Goal: Find contact information: Find contact information

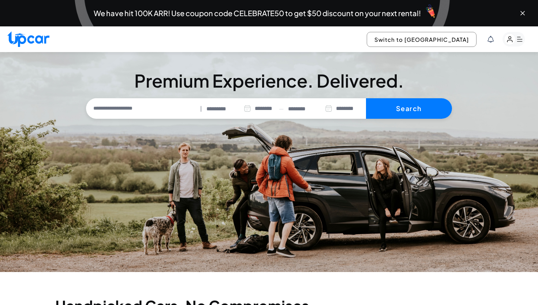
select select "********"
type input "**********"
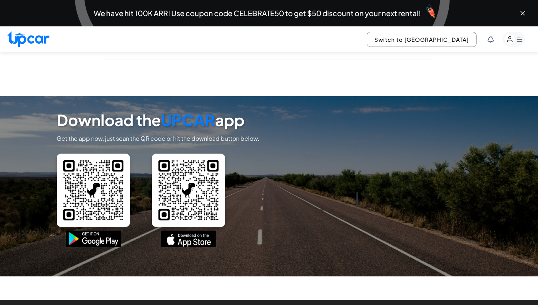
scroll to position [3289, 0]
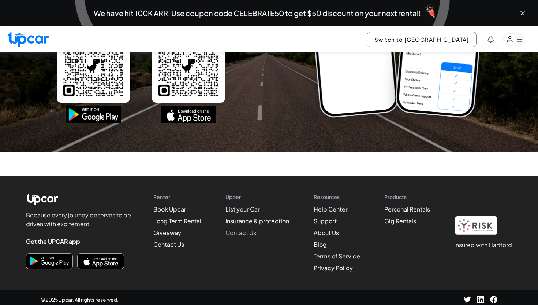
click at [250, 228] on link "Contact Us" at bounding box center [240, 232] width 31 height 8
